Goal: Transaction & Acquisition: Book appointment/travel/reservation

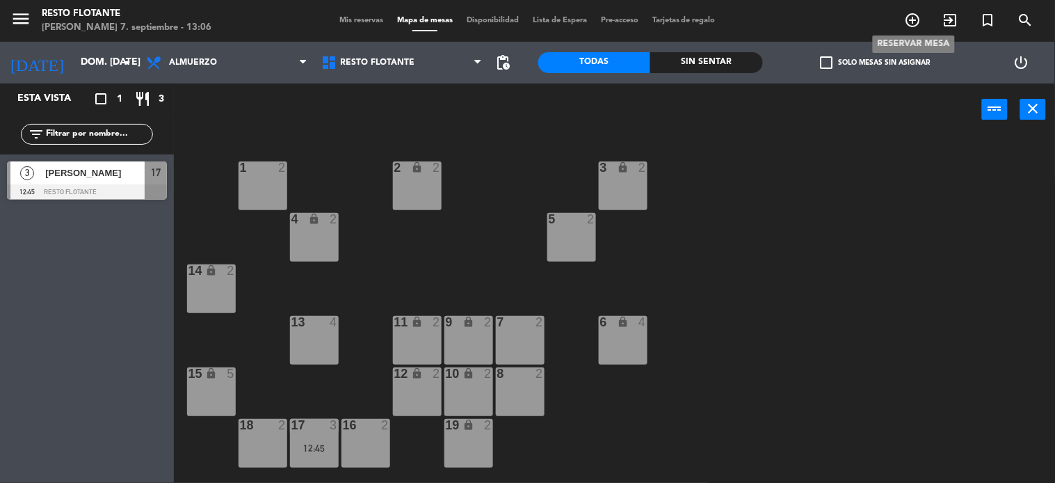
click at [918, 25] on icon "add_circle_outline" at bounding box center [913, 20] width 17 height 17
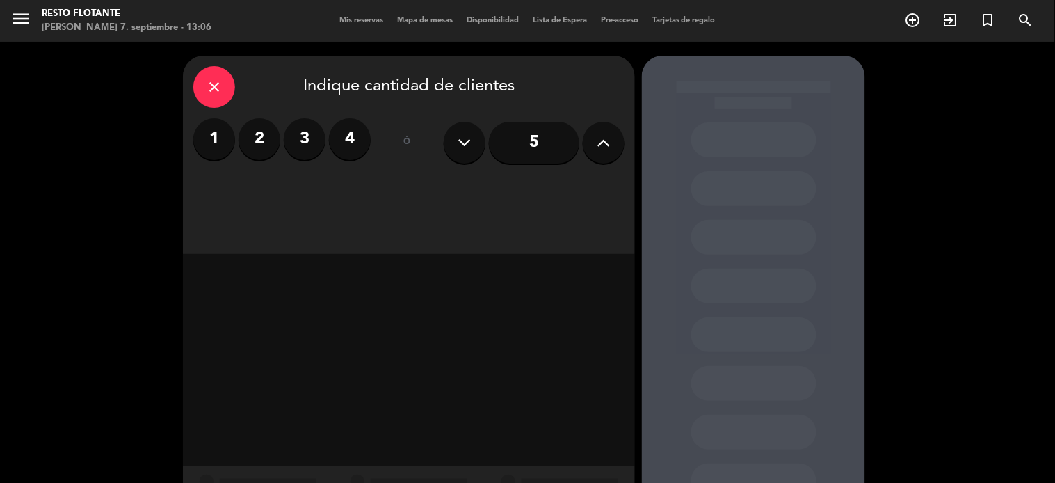
click at [270, 134] on label "2" at bounding box center [260, 139] width 42 height 42
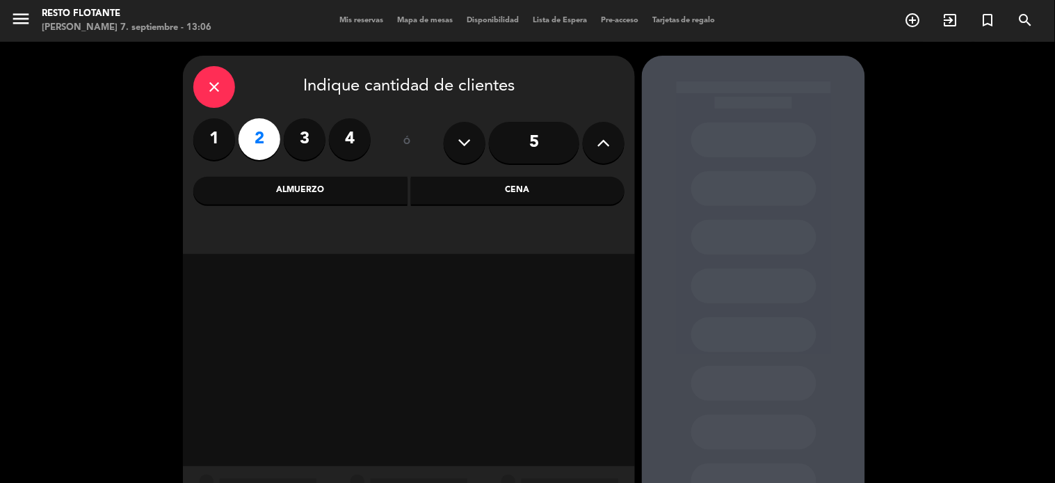
click at [383, 188] on div "Almuerzo" at bounding box center [300, 191] width 214 height 28
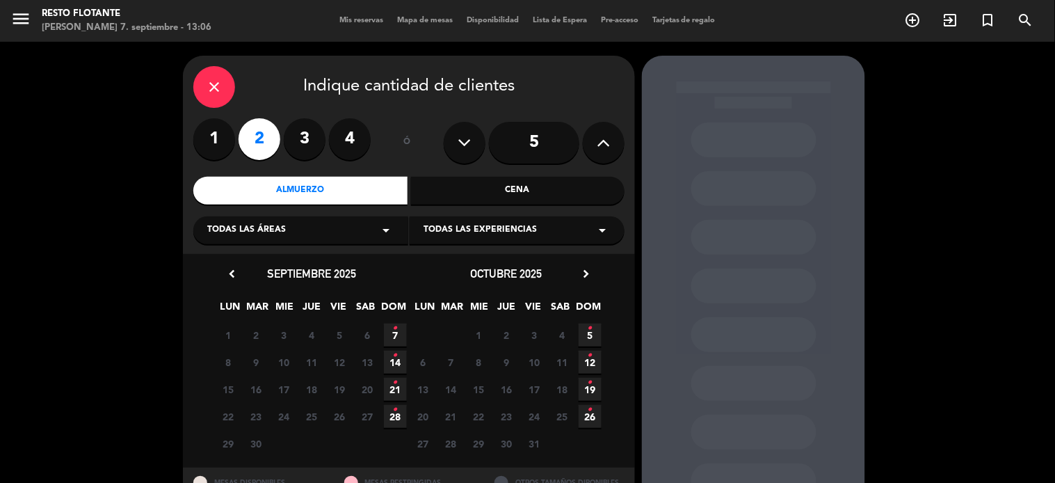
click at [393, 334] on icon "•" at bounding box center [395, 328] width 5 height 22
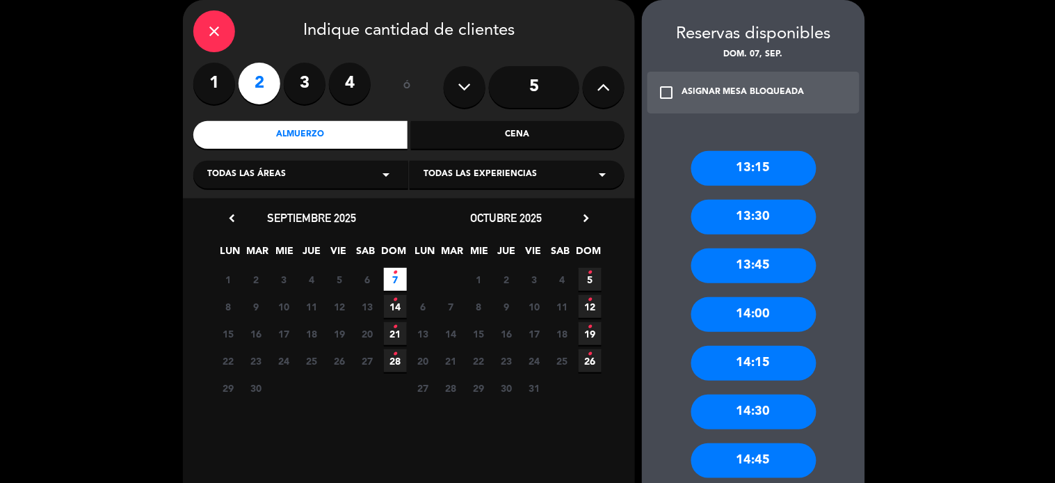
click at [750, 219] on div "13:30" at bounding box center [754, 217] width 125 height 35
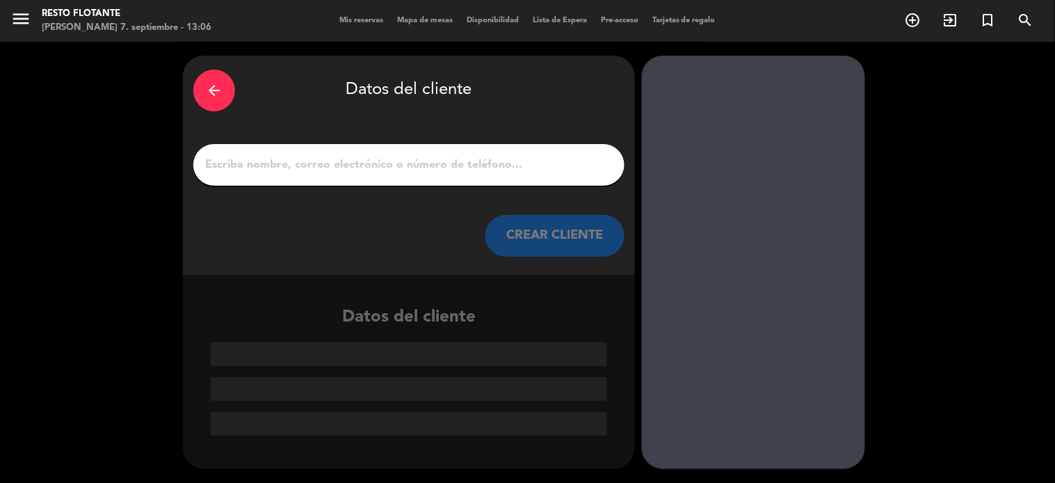
click at [523, 160] on input "1" at bounding box center [409, 164] width 410 height 19
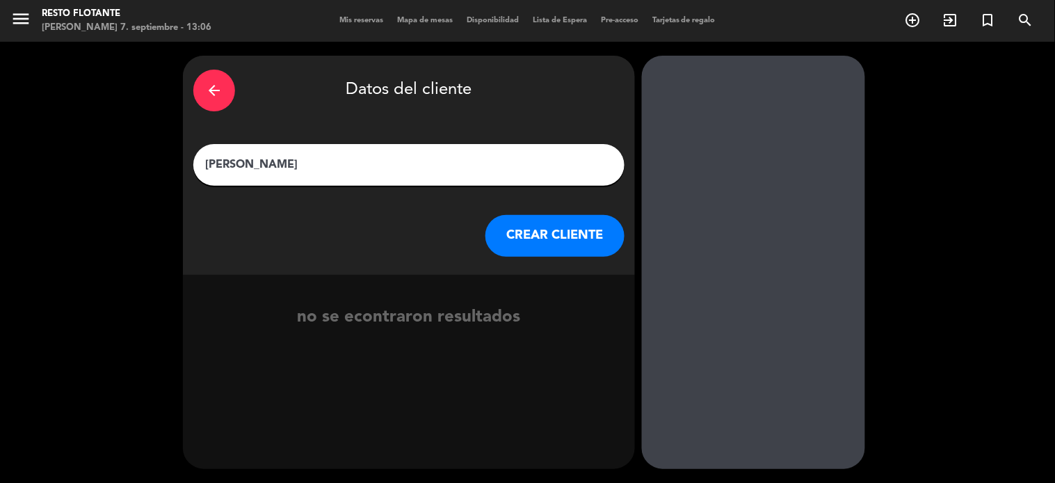
type input "[PERSON_NAME]"
click at [537, 239] on button "CREAR CLIENTE" at bounding box center [555, 236] width 139 height 42
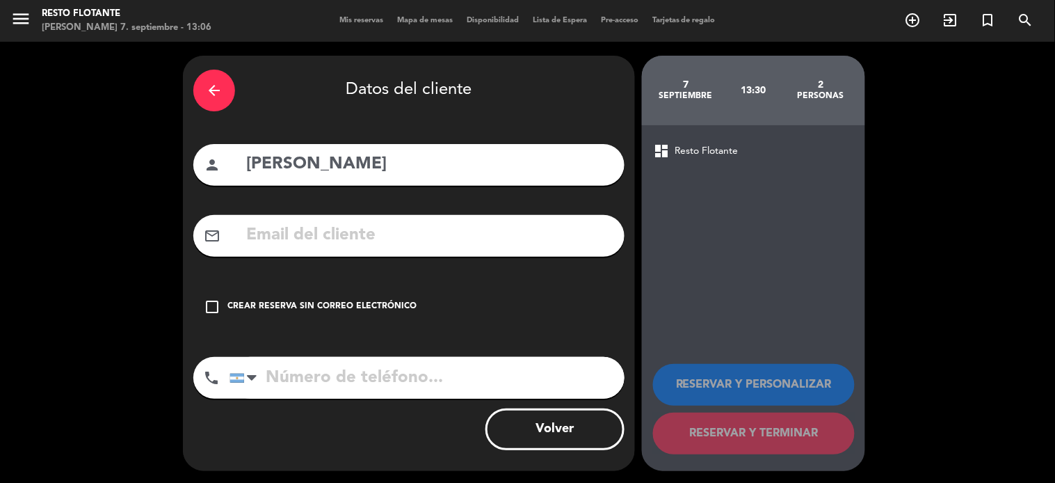
click at [263, 296] on div "check_box_outline_blank Crear reserva sin correo electrónico" at bounding box center [408, 307] width 431 height 42
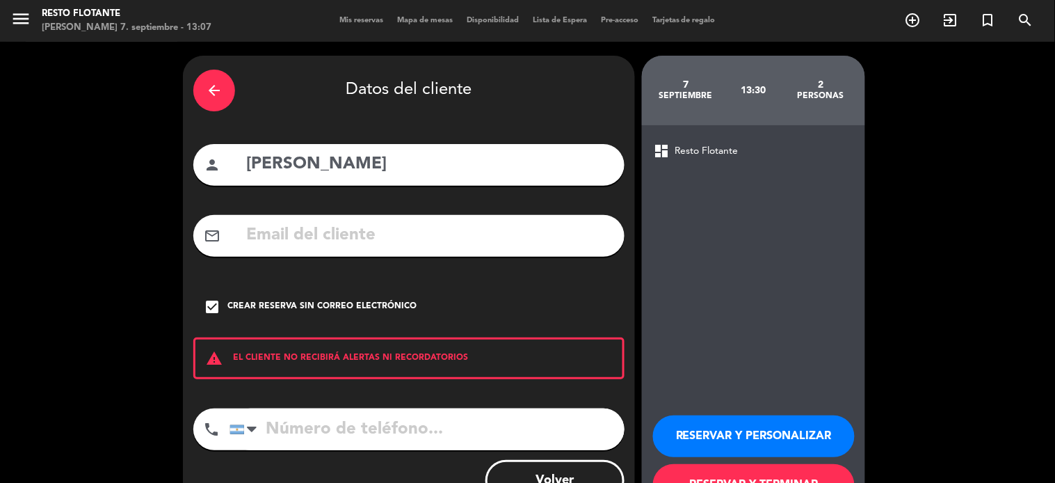
scroll to position [53, 0]
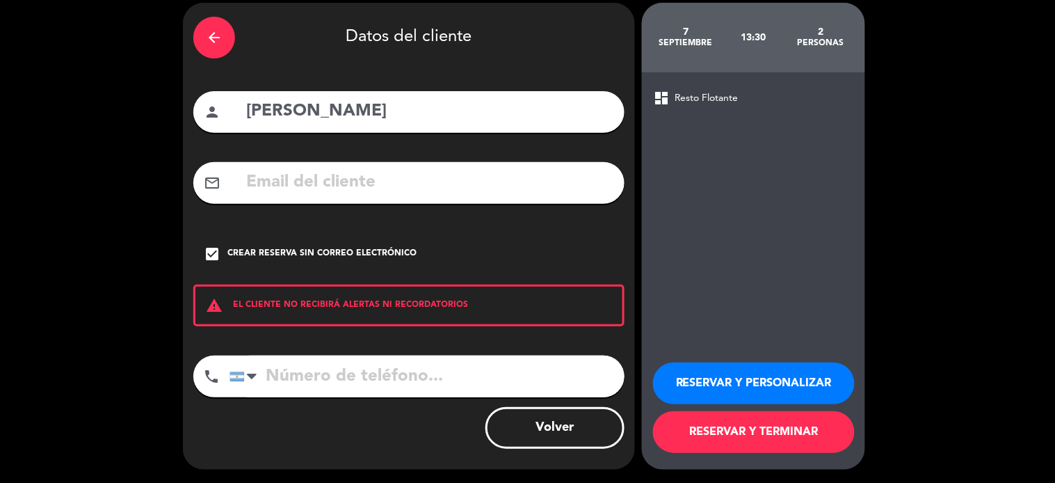
drag, startPoint x: 693, startPoint y: 427, endPoint x: 705, endPoint y: 420, distance: 13.7
click at [693, 428] on button "RESERVAR Y TERMINAR" at bounding box center [754, 432] width 202 height 42
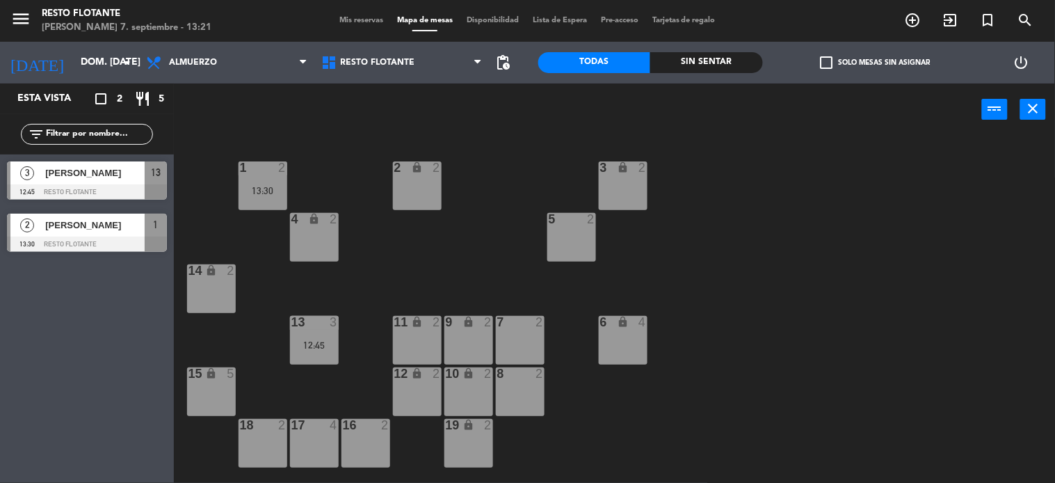
click at [602, 289] on div "1 2 13:30 2 lock 2 3 lock 2 5 2 4 lock 2 14 lock 2 13 3 12:45 7 2 9 lock 2 11 l…" at bounding box center [619, 309] width 871 height 347
